Goal: Task Accomplishment & Management: Use online tool/utility

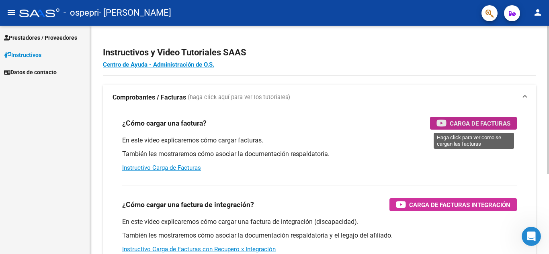
click at [497, 125] on span "Carga de Facturas" at bounding box center [480, 124] width 61 height 10
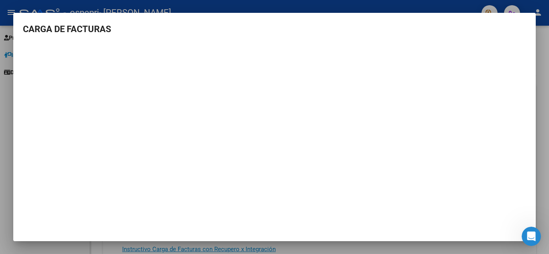
click at [168, 17] on mat-dialog-container "CARGA DE FACTURAS" at bounding box center [274, 127] width 523 height 229
click at [355, 236] on mat-dialog-container "CARGA DE FACTURAS" at bounding box center [274, 127] width 523 height 229
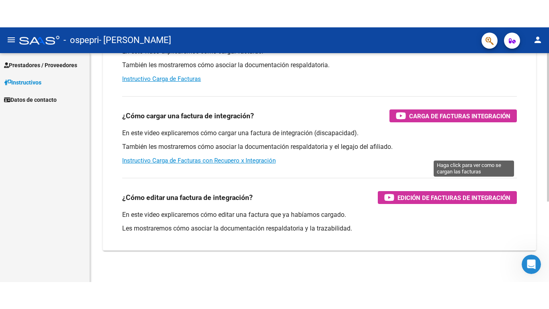
scroll to position [124, 0]
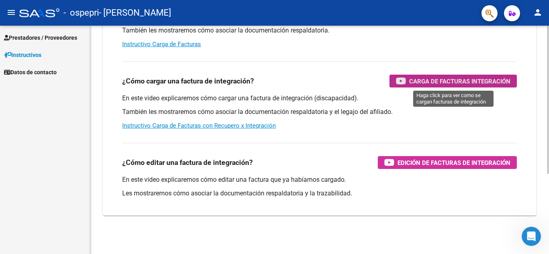
click at [441, 80] on span "Carga de Facturas Integración" at bounding box center [459, 81] width 101 height 10
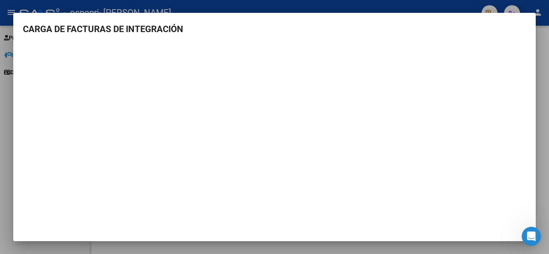
click at [495, 37] on mat-dialog-content "CARGA DE FACTURAS DE INTEGRACIÓN" at bounding box center [274, 124] width 523 height 203
click at [470, 225] on iframe at bounding box center [274, 135] width 503 height 181
click at [542, 8] on div at bounding box center [274, 127] width 549 height 254
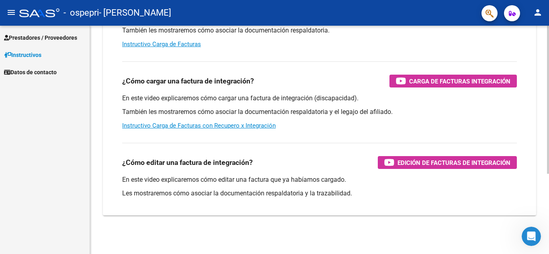
scroll to position [0, 0]
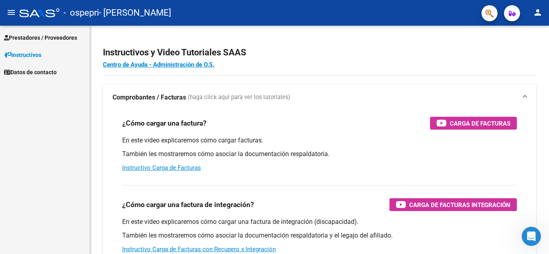
click at [24, 37] on span "Prestadores / Proveedores" at bounding box center [40, 37] width 73 height 9
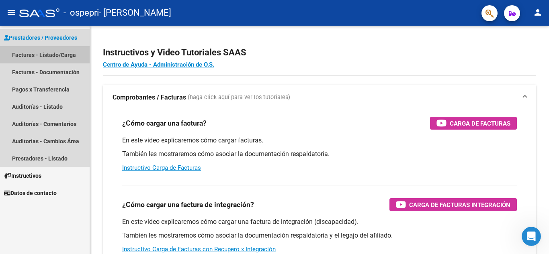
click at [44, 56] on link "Facturas - Listado/Carga" at bounding box center [45, 54] width 90 height 17
